Goal: Task Accomplishment & Management: Manage account settings

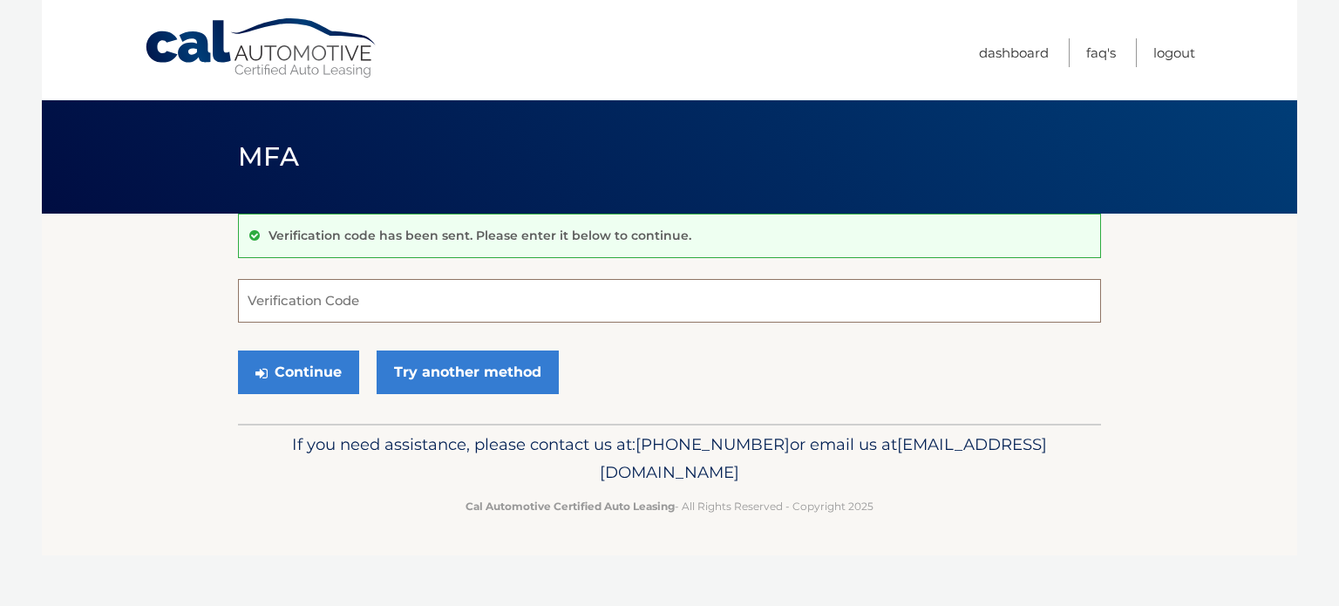
click at [373, 301] on input "Verification Code" at bounding box center [669, 301] width 863 height 44
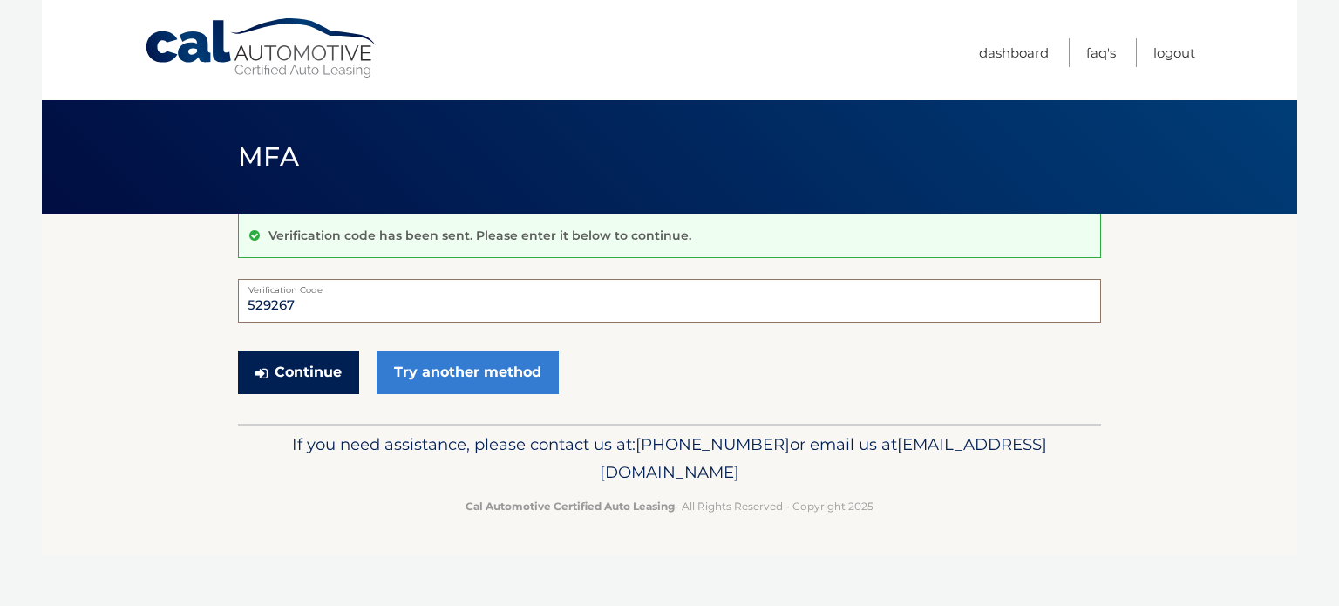
type input "529267"
click at [284, 362] on button "Continue" at bounding box center [298, 372] width 121 height 44
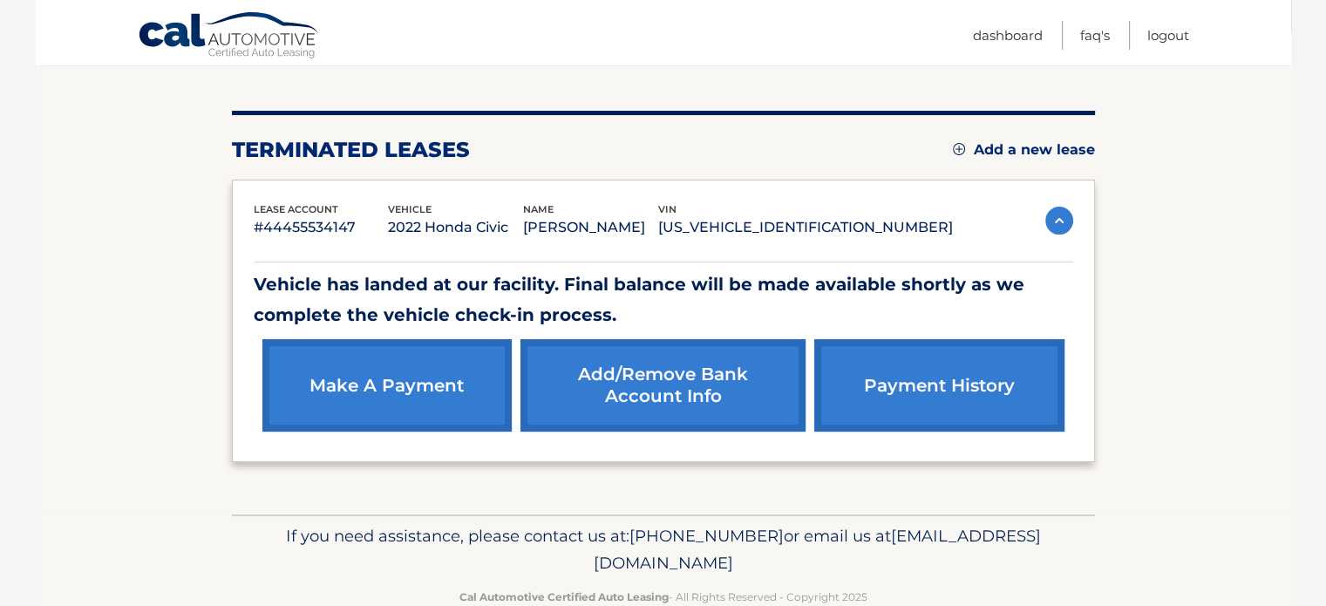
scroll to position [182, 0]
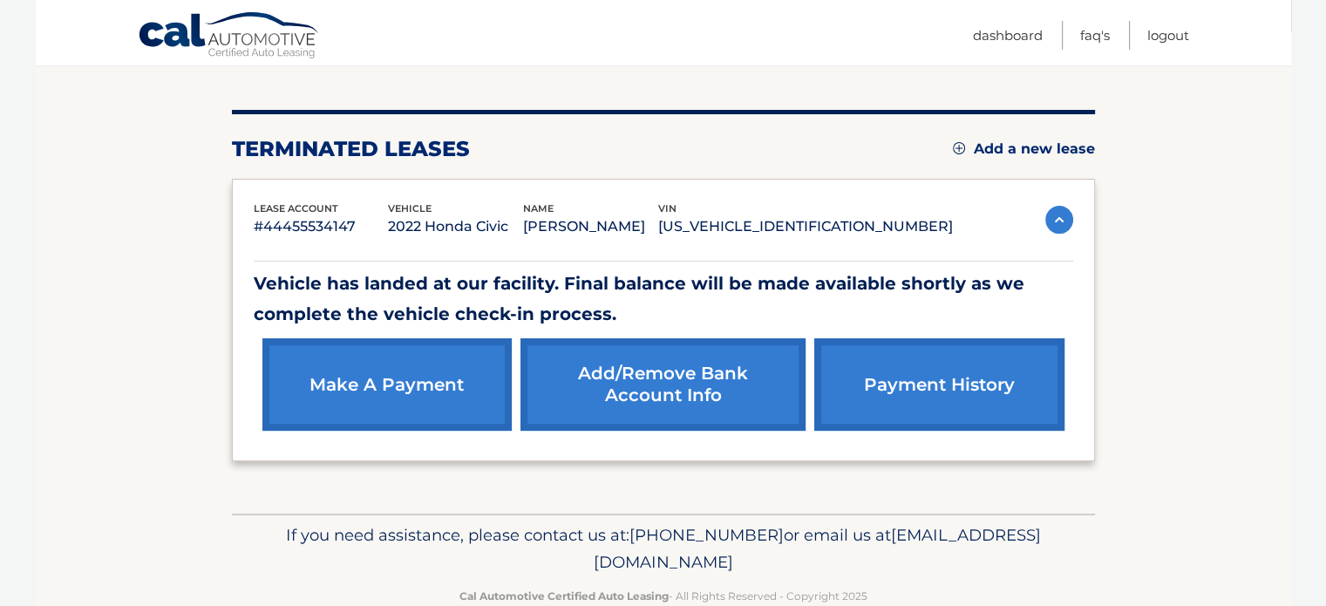
click at [395, 369] on link "make a payment" at bounding box center [386, 384] width 249 height 92
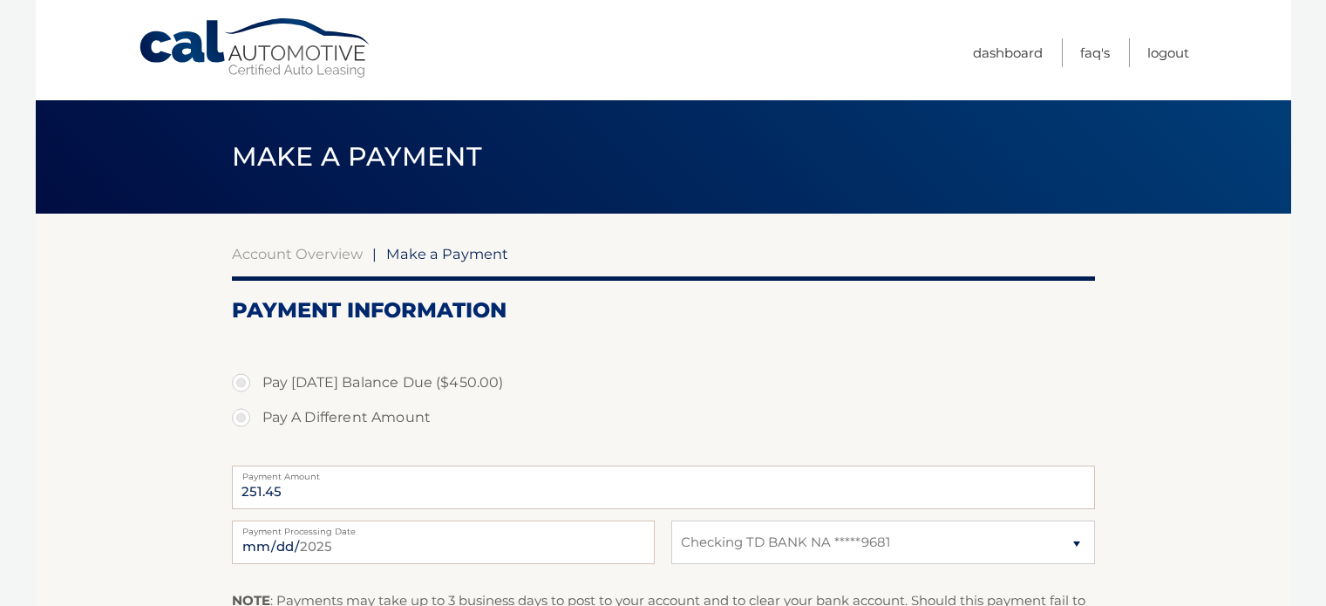
select select "NDVlYTdiYTctMTMwMy00NjBhLWFjMTYtMzdjZTUwNjE2MDQ0"
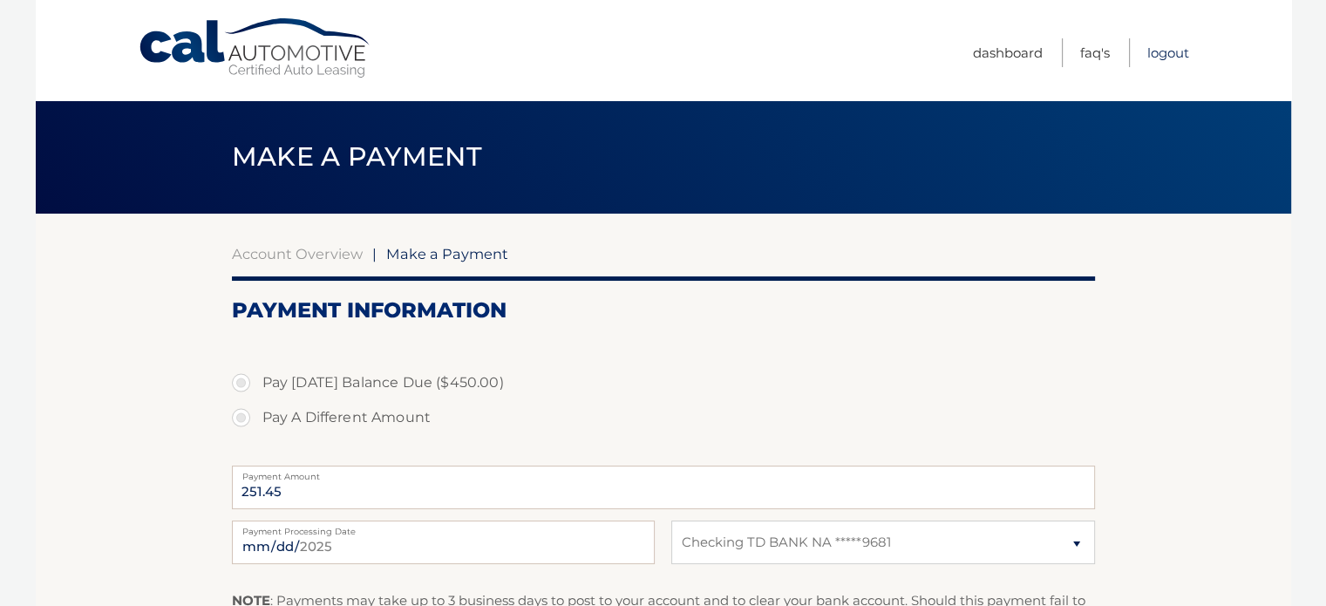
click at [1166, 47] on link "Logout" at bounding box center [1168, 52] width 42 height 29
